Goal: Transaction & Acquisition: Register for event/course

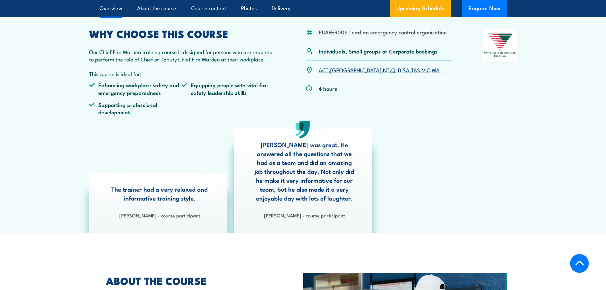
scroll to position [159, 0]
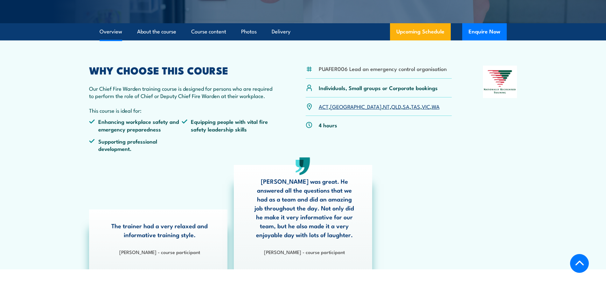
click at [432, 107] on link "WA" at bounding box center [436, 106] width 8 height 8
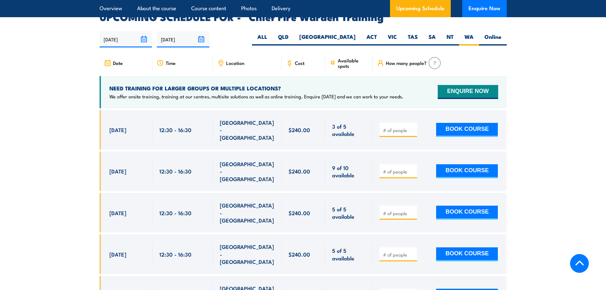
scroll to position [1135, 0]
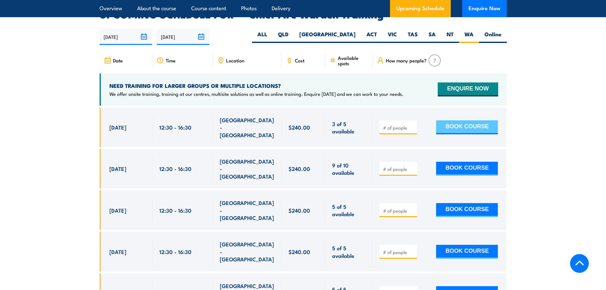
click at [463, 120] on button "BOOK COURSE" at bounding box center [467, 127] width 62 height 14
click at [411, 124] on input "1" at bounding box center [399, 127] width 32 height 6
type input "2"
click at [412, 124] on input "2" at bounding box center [399, 127] width 32 height 6
click at [468, 120] on button "BOOK COURSE" at bounding box center [467, 127] width 62 height 14
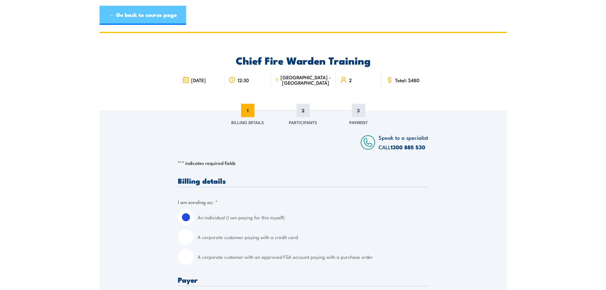
click at [112, 18] on link "← Go back to course page" at bounding box center [143, 15] width 87 height 19
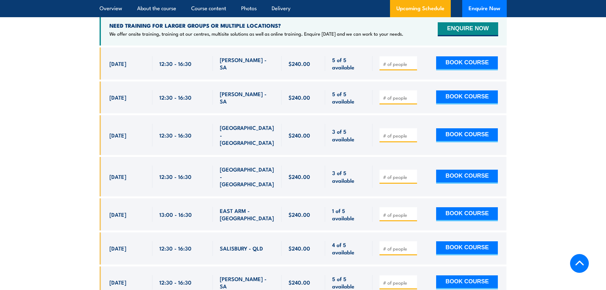
scroll to position [1199, 0]
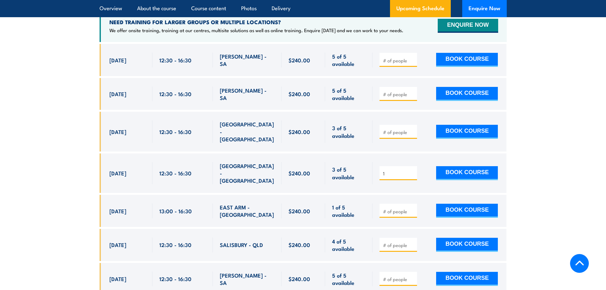
click at [414, 170] on input "1" at bounding box center [399, 173] width 32 height 6
click at [414, 170] on input "2" at bounding box center [399, 173] width 32 height 6
type input "3"
click at [414, 170] on input "3" at bounding box center [399, 173] width 32 height 6
click at [477, 166] on button "BOOK COURSE" at bounding box center [467, 173] width 62 height 14
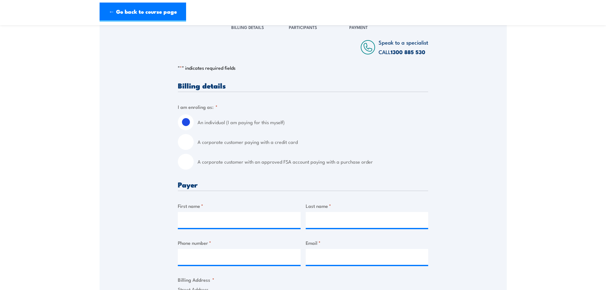
scroll to position [95, 0]
click at [186, 143] on input "A corporate customer paying with a credit card" at bounding box center [186, 142] width 16 height 16
radio input "true"
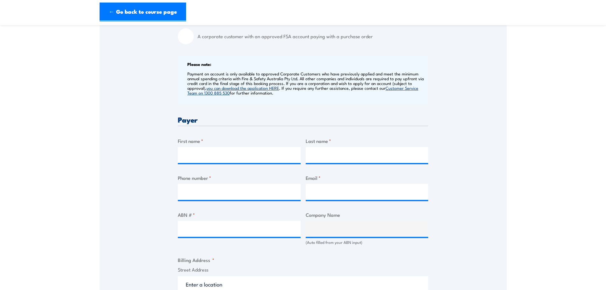
scroll to position [255, 0]
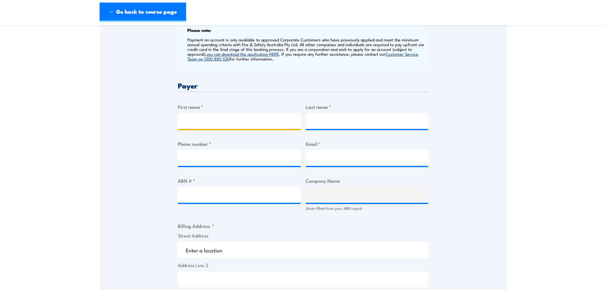
click at [254, 120] on input "First name *" at bounding box center [239, 121] width 123 height 16
type input "maria alejandra"
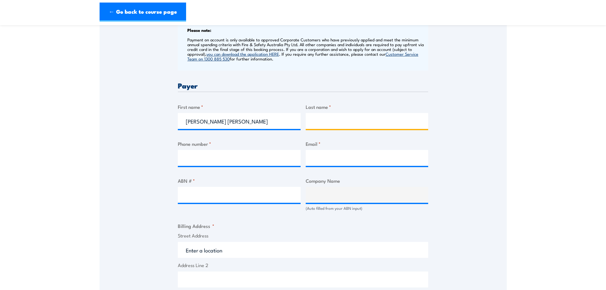
type input "Gualdron Triana"
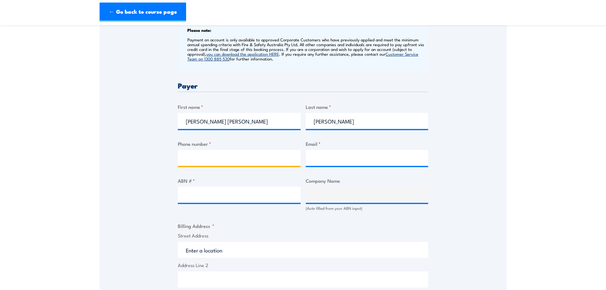
type input "0431417136"
type input "maria.gualdron@opalanz.com"
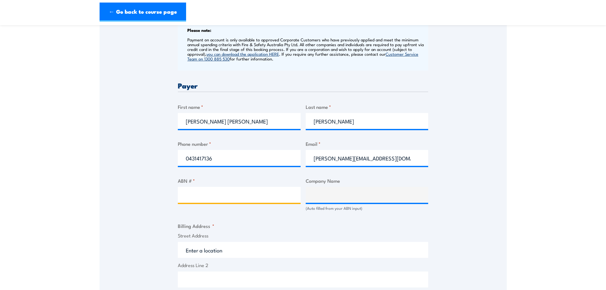
click at [258, 190] on input "ABN # *" at bounding box center [239, 195] width 123 height 16
click at [230, 189] on input "ABN # *" at bounding box center [239, 195] width 123 height 16
paste input "77 636 682 883"
type input "77 636 682 883"
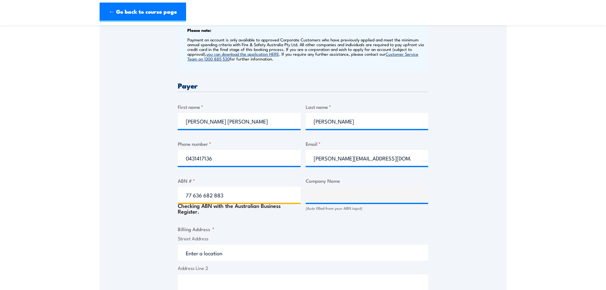
type input "OPAL PACKAGING AUSTRALIA PTY LTD"
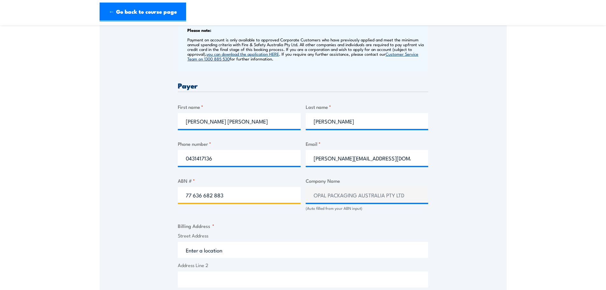
click at [187, 194] on input "77 636 682 883" at bounding box center [239, 195] width 123 height 16
type input "77 636 682 883"
click at [459, 198] on div "Speak to a specialist CALL 1300 885 530 CALL 1300 885 530 " * " indicates requi…" at bounding box center [303, 199] width 407 height 686
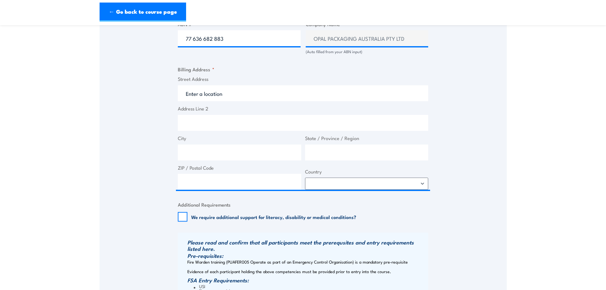
scroll to position [414, 0]
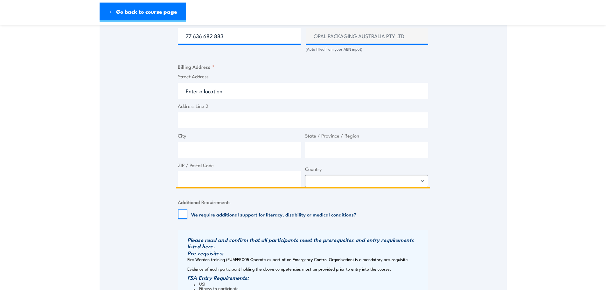
click at [235, 95] on input "Street Address" at bounding box center [303, 91] width 250 height 16
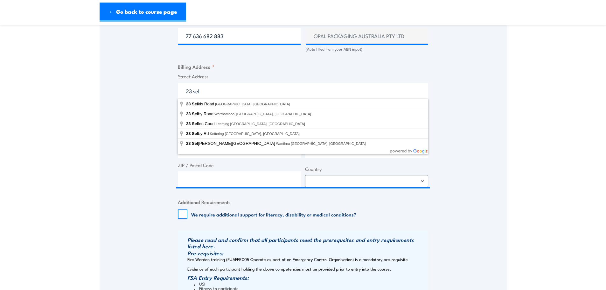
type input "23 Selkis Road, Bibra Lake WA, Australia"
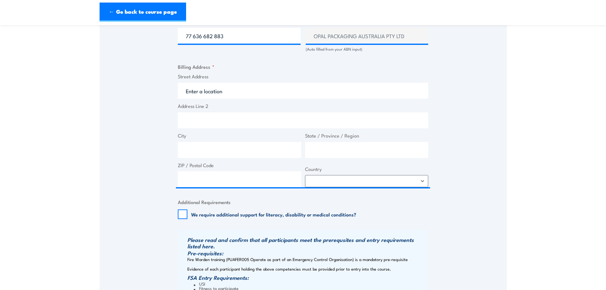
type input "23 Selkis Rd"
type input "Bibra Lake"
type input "Western Australia"
type input "6163"
select select "Australia"
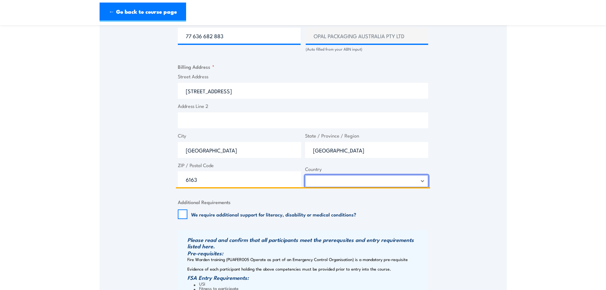
click at [370, 182] on select "Afghanistan Albania Algeria American Samoa Andorra Angola Anguilla Antarctica A…" at bounding box center [366, 181] width 123 height 12
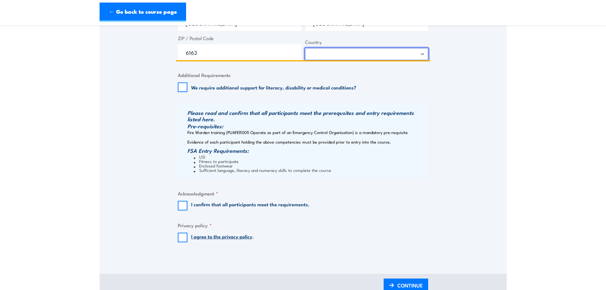
scroll to position [541, 0]
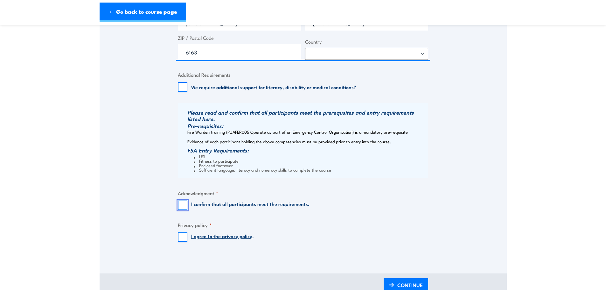
click at [181, 207] on input "I confirm that all participants meet the requirements." at bounding box center [183, 206] width 10 height 10
checkbox input "true"
click at [182, 239] on input "I agree to the privacy policy ." at bounding box center [183, 237] width 10 height 10
checkbox input "true"
click at [406, 281] on span "CONTINUE" at bounding box center [410, 285] width 25 height 17
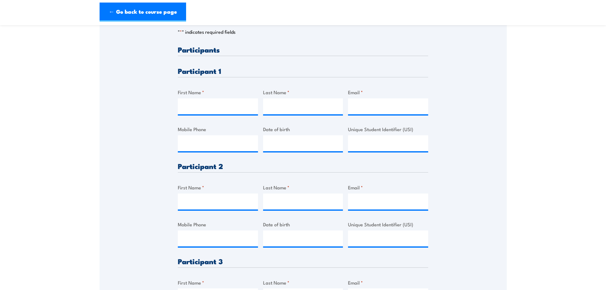
scroll to position [159, 0]
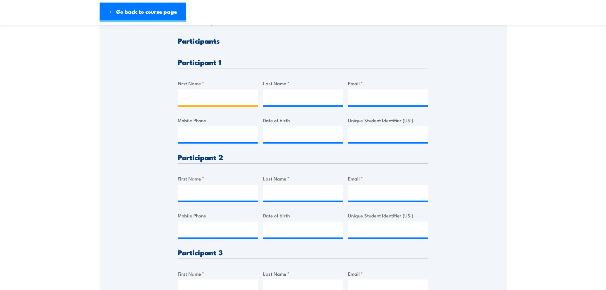
drag, startPoint x: 199, startPoint y: 103, endPoint x: 204, endPoint y: 102, distance: 5.1
click at [200, 103] on input "First Name *" at bounding box center [218, 97] width 80 height 16
click at [376, 102] on input "Email *" at bounding box center [388, 97] width 80 height 16
paste input "paul.verner@opalanz.com"
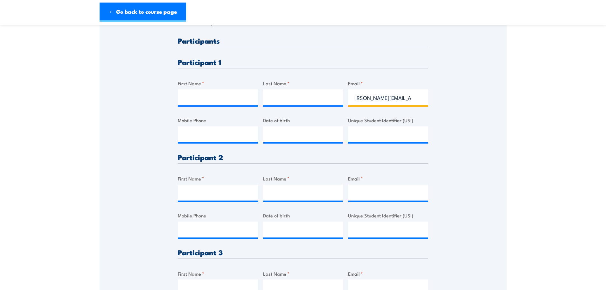
click at [358, 99] on input "paul.verner@opalanz.com" at bounding box center [388, 97] width 80 height 16
type input "paul.verner@opalanz.com"
click at [291, 102] on input "Last Name *" at bounding box center [303, 97] width 80 height 16
click at [237, 100] on input "First Name *" at bounding box center [218, 97] width 80 height 16
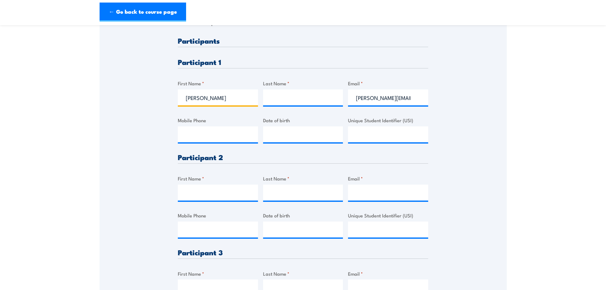
type input "Paul"
click at [309, 102] on input "Last Name *" at bounding box center [303, 97] width 80 height 16
type input "Verner"
click at [239, 135] on input "Mobile Phone" at bounding box center [218, 134] width 80 height 16
type input "0434844703"
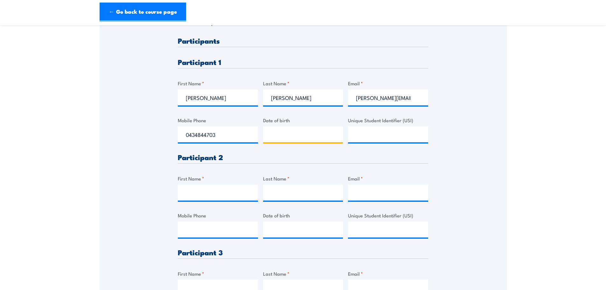
type input "__/__/____"
click at [305, 139] on input "__/__/____" at bounding box center [303, 134] width 80 height 16
type input "__/__/____"
click at [394, 136] on input "Unique Student Identifier (USI)" at bounding box center [388, 134] width 80 height 16
paste input "FB7YHHE64A"
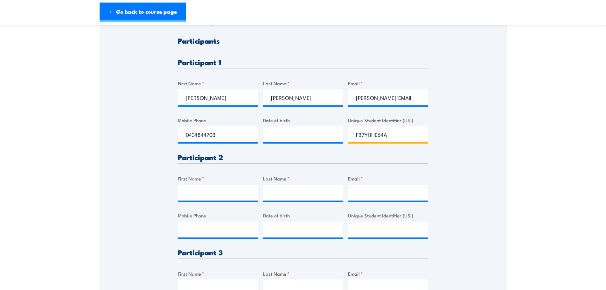
type input "FB7YHHE64A"
type input "__/__/____"
click at [328, 135] on input "__/__/____" at bounding box center [303, 134] width 80 height 16
type input "__/__/____"
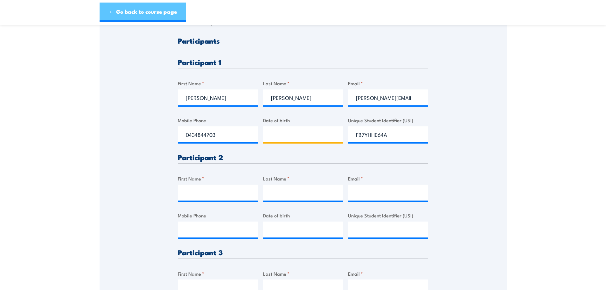
type input "__/__/____"
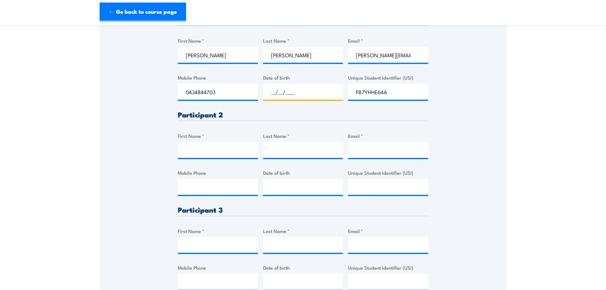
scroll to position [191, 0]
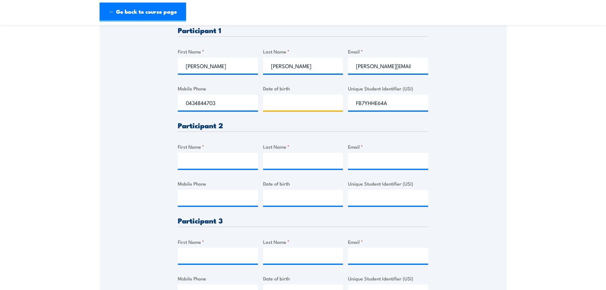
type input "__/__/____"
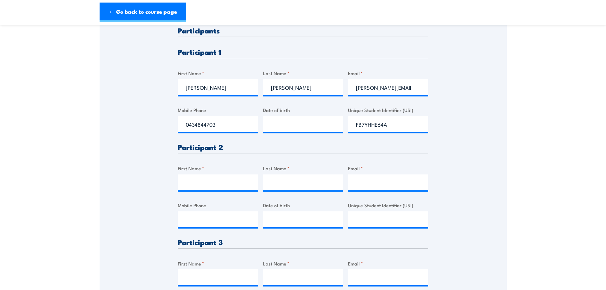
scroll to position [159, 0]
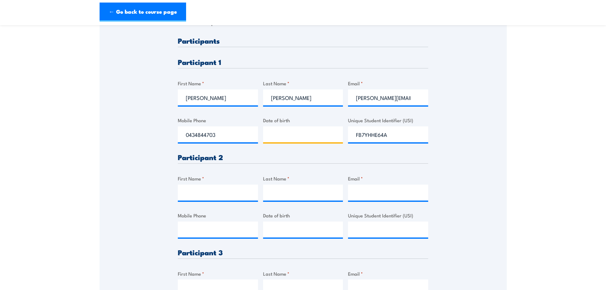
type input "__/__/____"
click at [290, 142] on input "__/__/____" at bounding box center [303, 134] width 80 height 16
click at [224, 190] on input "First Name *" at bounding box center [218, 193] width 80 height 16
click at [199, 193] on input "First Name *" at bounding box center [218, 193] width 80 height 16
type input "Roger"
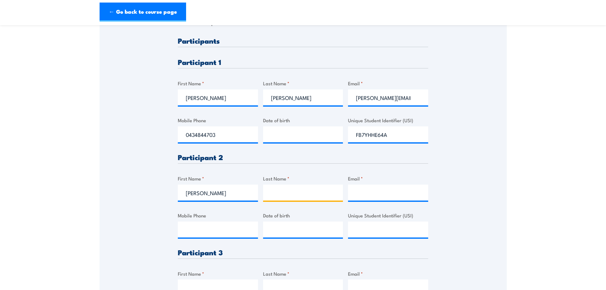
click at [304, 195] on input "Last Name *" at bounding box center [303, 193] width 80 height 16
type input "Young"
click at [371, 192] on input "Email *" at bounding box center [388, 193] width 80 height 16
click at [403, 202] on div "Please provide names and contact details for each of the participants below. No…" at bounding box center [303, 190] width 250 height 307
click at [384, 194] on input "Email *" at bounding box center [388, 193] width 80 height 16
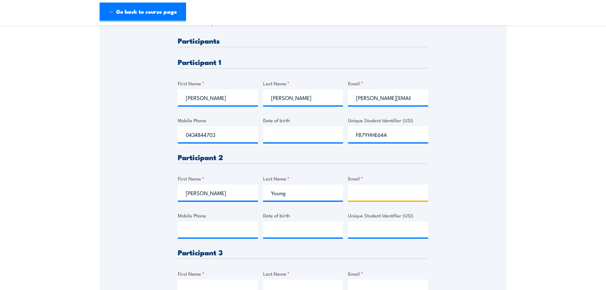
paste input "sandryoung@icloud.com"
click at [368, 195] on input "sandryoung@icloud.com" at bounding box center [388, 193] width 80 height 16
type input "sandryoung@icloud.com"
click at [224, 230] on input "Mobile Phone" at bounding box center [218, 230] width 80 height 16
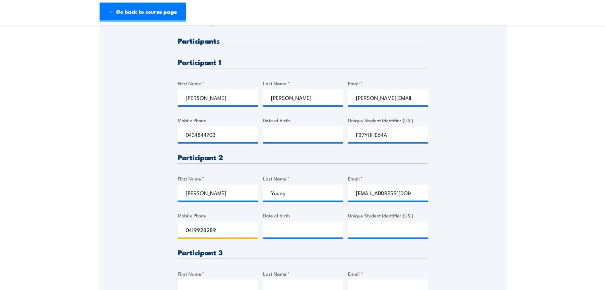
type input "0419928289"
click at [321, 226] on input "__/__/____" at bounding box center [303, 230] width 80 height 16
type input "17/10/1969"
click at [417, 232] on input "Unique Student Identifier (USI)" at bounding box center [388, 230] width 80 height 16
click at [373, 236] on input "Unique Student Identifier (USI)" at bounding box center [388, 230] width 80 height 16
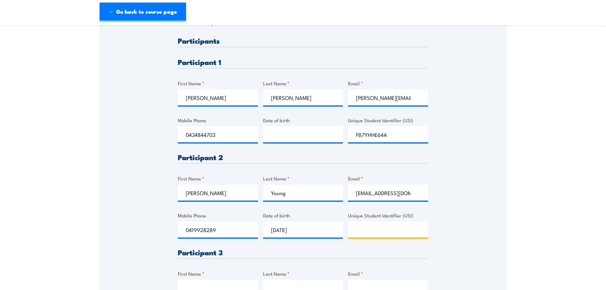
paste input "FMRWDKPQQM"
type input "FMRWDKPQQM"
click at [454, 225] on div "Please provide names and contact details for each of the participants below. No…" at bounding box center [303, 148] width 407 height 395
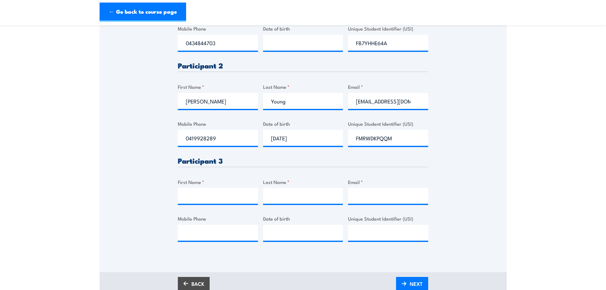
scroll to position [255, 0]
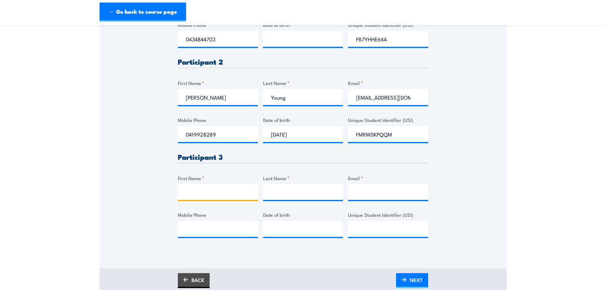
click at [212, 200] on input "First Name *" at bounding box center [218, 192] width 80 height 16
click at [219, 198] on input "First Name *" at bounding box center [218, 192] width 80 height 16
type input "__/__/____"
click at [316, 230] on input "__/__/____" at bounding box center [303, 229] width 80 height 16
click at [216, 235] on input "Mobile Phone" at bounding box center [218, 229] width 80 height 16
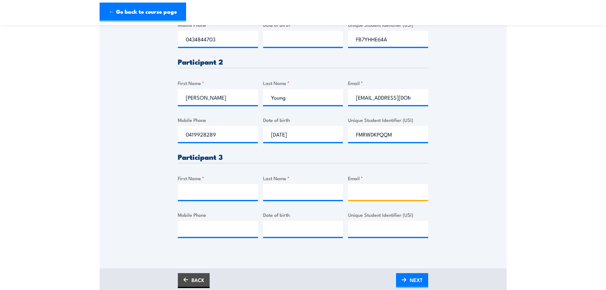
click at [367, 192] on input "Email *" at bounding box center [388, 192] width 80 height 16
paste input "FMRWDKPQQM"
type input "FMRWDKPQQM"
click at [356, 192] on input "FMRWDKPQQM" at bounding box center [388, 192] width 80 height 16
drag, startPoint x: 363, startPoint y: 194, endPoint x: 351, endPoint y: 194, distance: 12.1
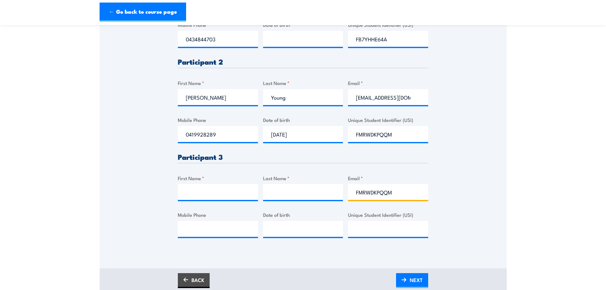
click at [351, 194] on input "FMRWDKPQQM" at bounding box center [388, 192] width 80 height 16
click at [383, 196] on input "Email *" at bounding box center [388, 192] width 80 height 16
paste input "tapuku65@gmail.com"
click at [361, 193] on input "tapuku65@gmail.com" at bounding box center [388, 192] width 80 height 16
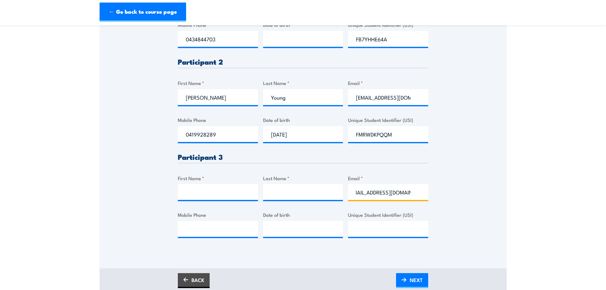
scroll to position [0, 0]
type input "tapuku65@gmail.com"
click at [227, 196] on input "First Name *" at bounding box center [218, 192] width 80 height 16
type input "N"
type input "Tapuku"
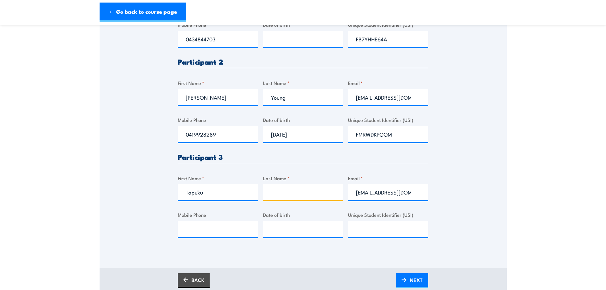
click at [304, 194] on input "Last Name *" at bounding box center [303, 192] width 80 height 16
type input "Nepia"
click at [217, 236] on input "Mobile Phone" at bounding box center [218, 229] width 80 height 16
type input "0497605817"
click at [292, 225] on input "__/__/____" at bounding box center [303, 229] width 80 height 16
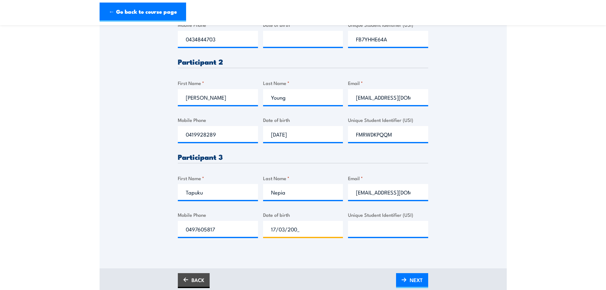
type input "17/03/2002"
click at [374, 228] on input "Unique Student Identifier (USI)" at bounding box center [388, 229] width 80 height 16
paste input "CN2J9YHSTM"
type input "CN2J9YHSTM"
click at [405, 276] on link "NEXT" at bounding box center [412, 280] width 32 height 15
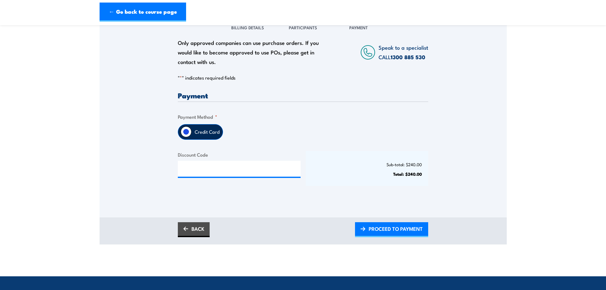
scroll to position [95, 0]
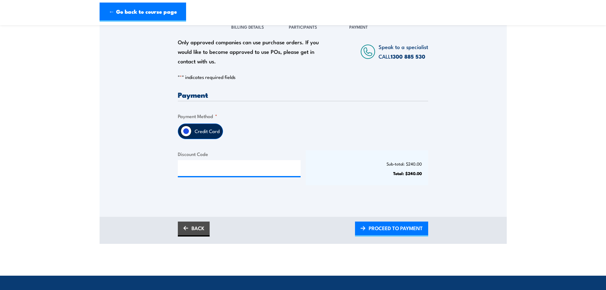
click at [246, 176] on div at bounding box center [239, 168] width 123 height 16
click at [242, 170] on input "Discount Code" at bounding box center [239, 168] width 123 height 16
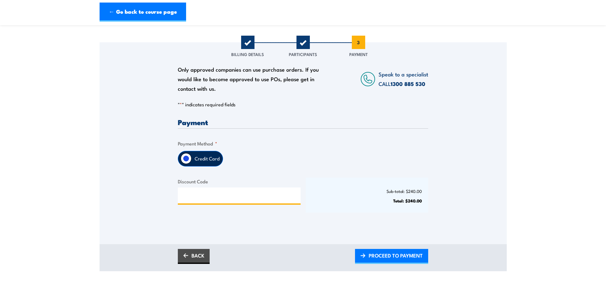
scroll to position [32, 0]
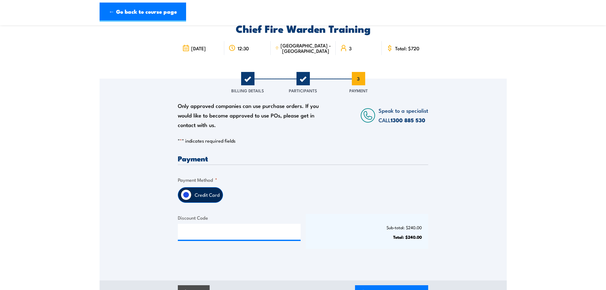
click at [406, 232] on div "Sub-total: $240.00 Total: $240.00" at bounding box center [367, 231] width 123 height 35
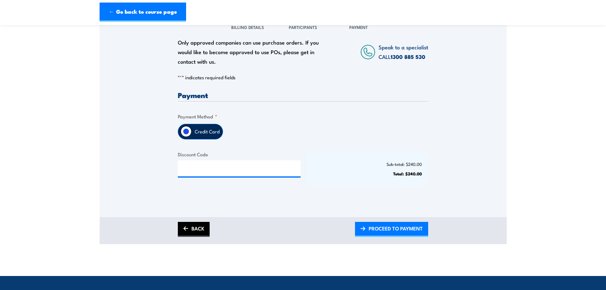
scroll to position [95, 0]
click at [196, 230] on link "BACK" at bounding box center [194, 229] width 32 height 15
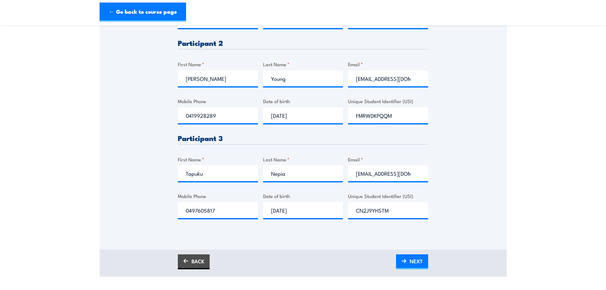
scroll to position [318, 0]
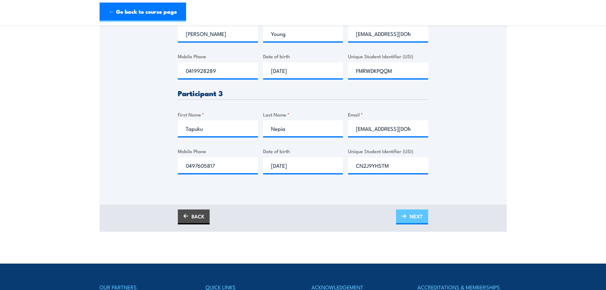
click at [419, 213] on span "NEXT" at bounding box center [416, 216] width 13 height 17
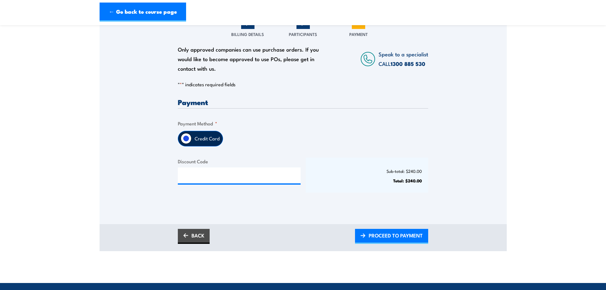
scroll to position [95, 0]
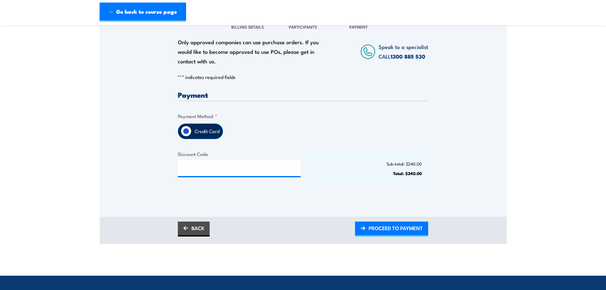
click at [191, 132] on input "Credit Card" at bounding box center [186, 131] width 11 height 11
click at [210, 133] on label "Credit Card" at bounding box center [207, 131] width 31 height 15
click at [192, 133] on input "Credit Card" at bounding box center [186, 131] width 11 height 11
click at [419, 232] on span "PROCEED TO PAYMENT" at bounding box center [396, 228] width 54 height 17
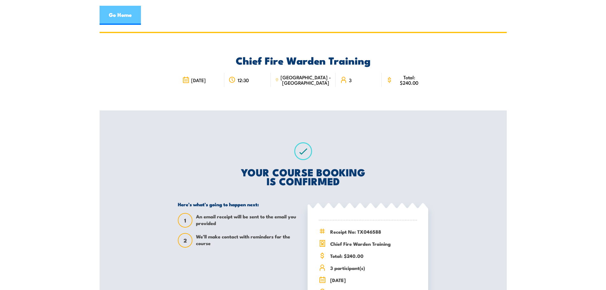
drag, startPoint x: 129, startPoint y: 12, endPoint x: 134, endPoint y: 13, distance: 5.4
click at [129, 12] on link "Go Home" at bounding box center [120, 15] width 41 height 19
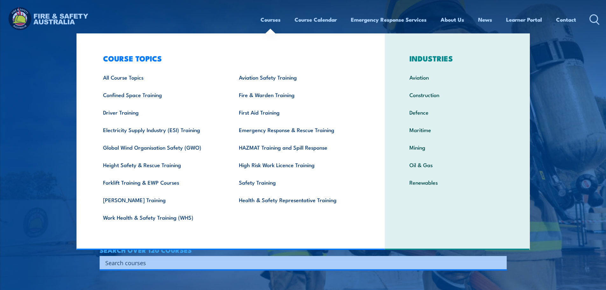
click at [276, 20] on link "Courses" at bounding box center [271, 19] width 20 height 17
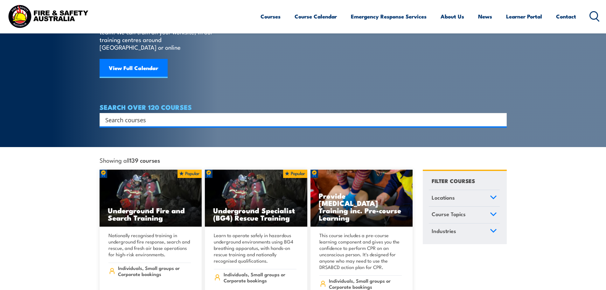
scroll to position [64, 0]
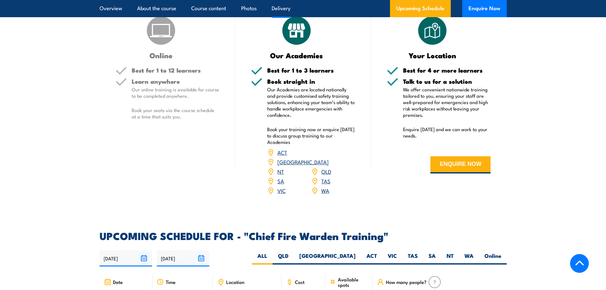
scroll to position [891, 0]
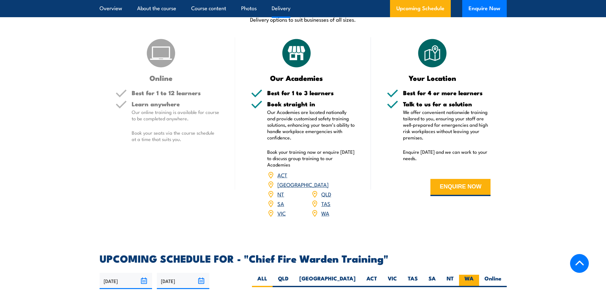
click at [470, 275] on label "WA" at bounding box center [469, 281] width 20 height 12
click at [474, 275] on input "WA" at bounding box center [476, 277] width 4 height 4
radio input "true"
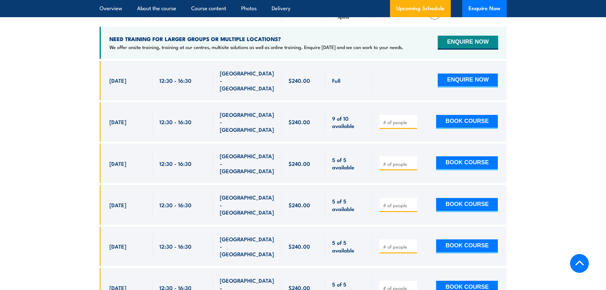
scroll to position [1167, 0]
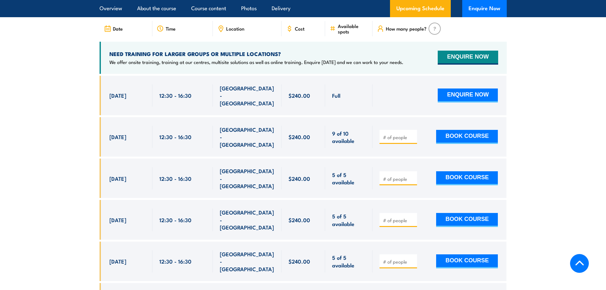
click at [593, 126] on section "UPCOMING SCHEDULE FOR - "Chief Fire Warden Training" [DATE] [DATE]" at bounding box center [303, 176] width 606 height 396
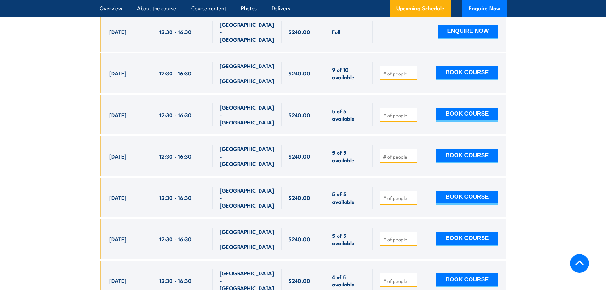
scroll to position [1199, 0]
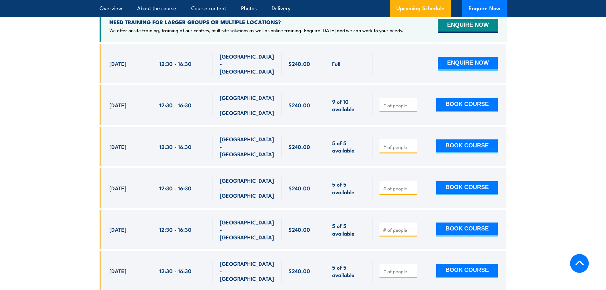
click at [560, 63] on section "UPCOMING SCHEDULE FOR - "Chief Fire Warden Training" [DATE] [DATE]" at bounding box center [303, 144] width 606 height 396
click at [571, 94] on section "UPCOMING SCHEDULE FOR - "Chief Fire Warden Training" [DATE] [DATE]" at bounding box center [303, 144] width 606 height 396
click at [585, 102] on section "UPCOMING SCHEDULE FOR - "Chief Fire Warden Training" [DATE] [DATE]" at bounding box center [303, 144] width 606 height 396
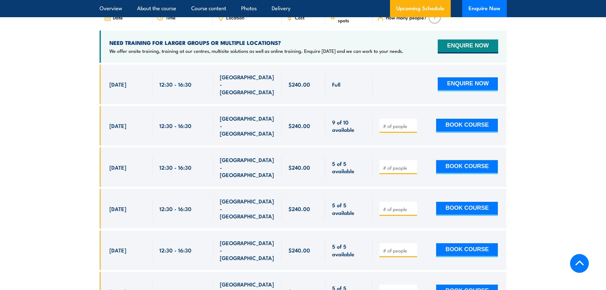
scroll to position [1167, 0]
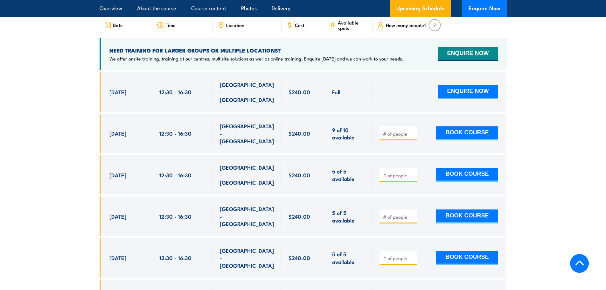
scroll to position [1167, 0]
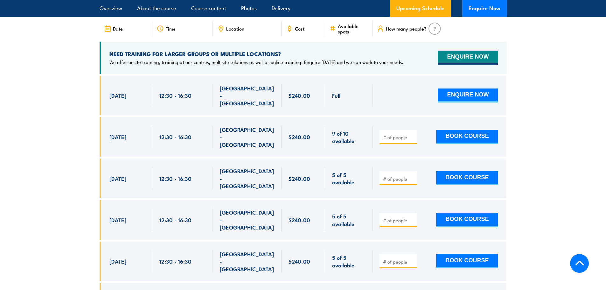
click at [558, 100] on section "UPCOMING SCHEDULE FOR - "Chief Fire Warden Training" [DATE] [DATE]" at bounding box center [303, 176] width 606 height 396
